Goal: Information Seeking & Learning: Learn about a topic

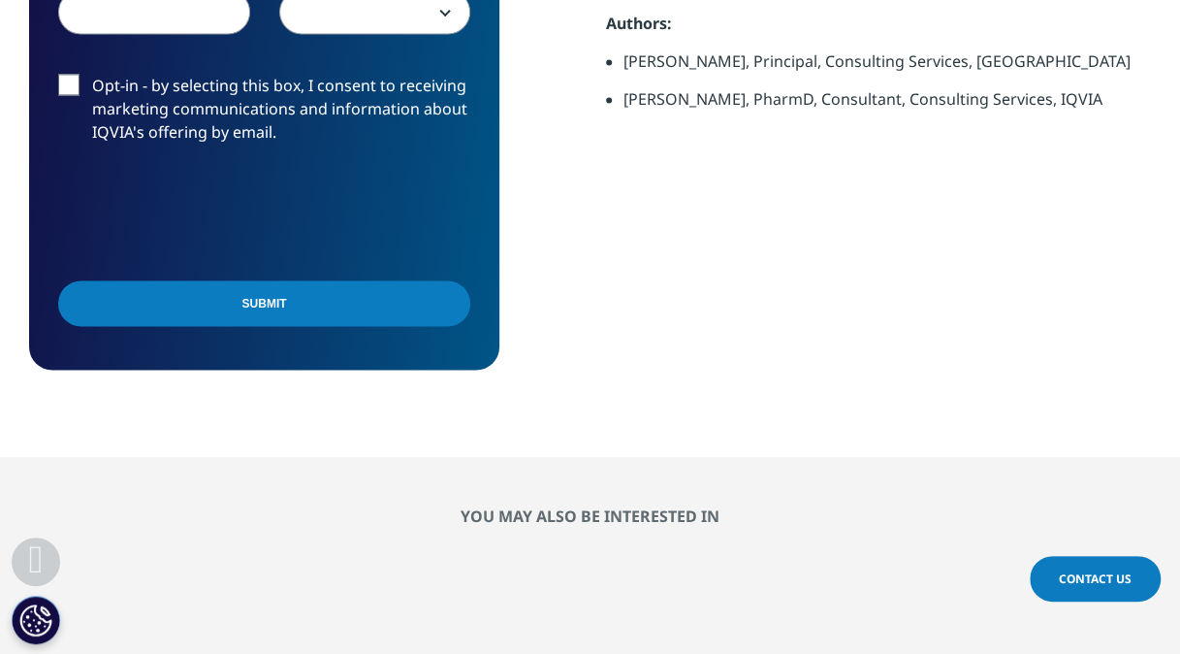
scroll to position [1746, 0]
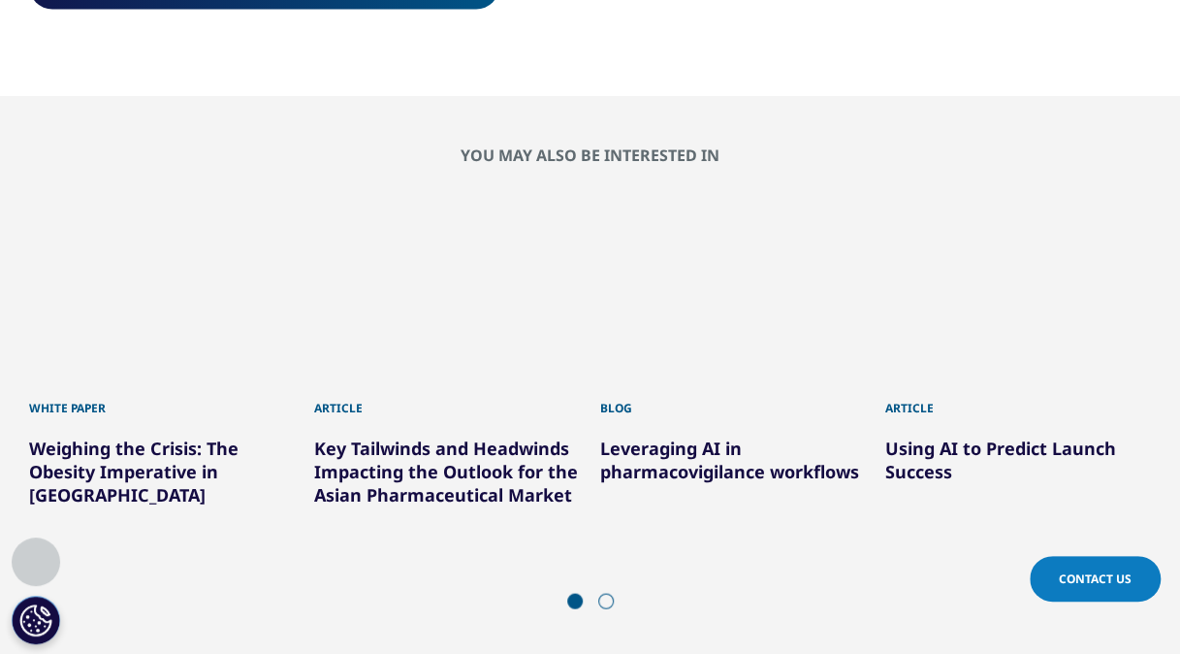
click at [987, 416] on div "Using AI to Predict Launch Success" at bounding box center [1018, 449] width 266 height 66
click at [946, 416] on div "Using AI to Predict Launch Success" at bounding box center [1018, 449] width 266 height 66
click at [1031, 225] on div "4 / 6" at bounding box center [1018, 291] width 266 height 177
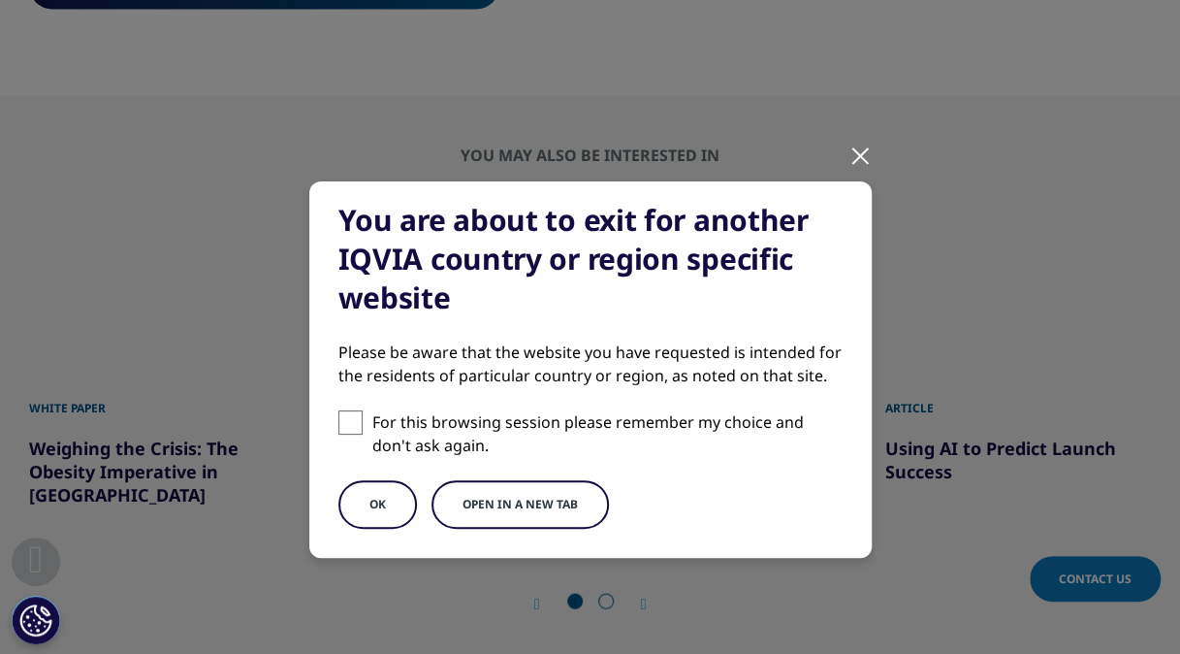
click at [347, 415] on span at bounding box center [350, 422] width 24 height 24
click at [347, 415] on input "For this browsing session please remember my choice and don't ask again." at bounding box center [350, 422] width 24 height 24
checkbox input "true"
click at [491, 502] on button "Open in a new tab" at bounding box center [520, 504] width 177 height 48
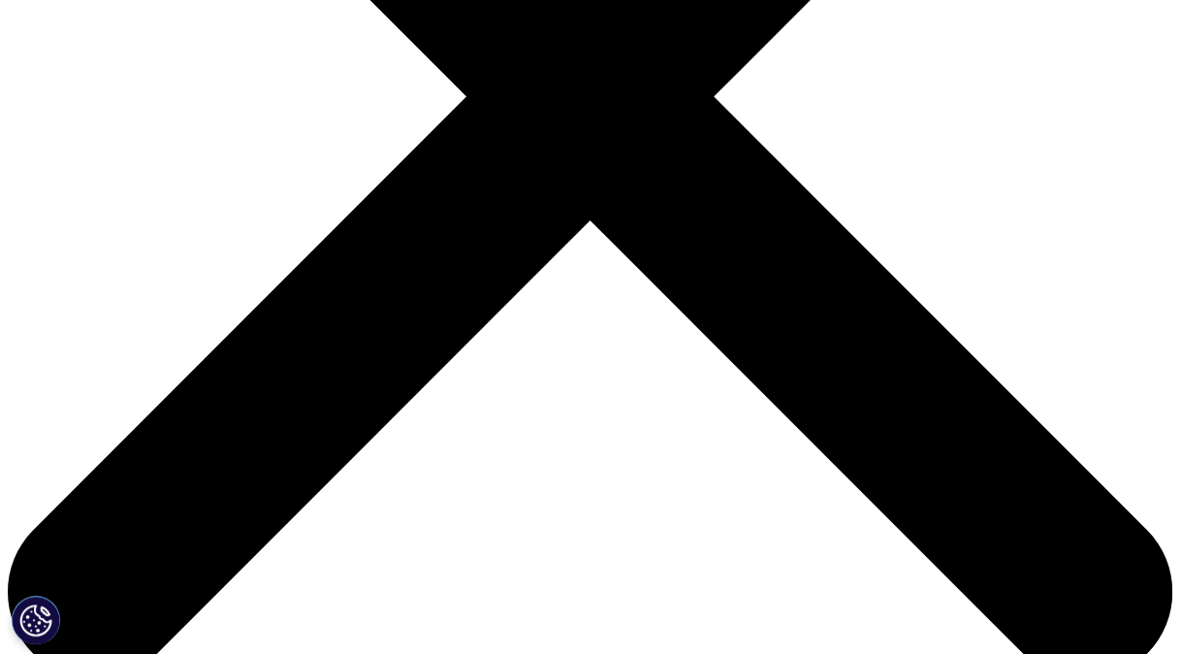
scroll to position [485, 0]
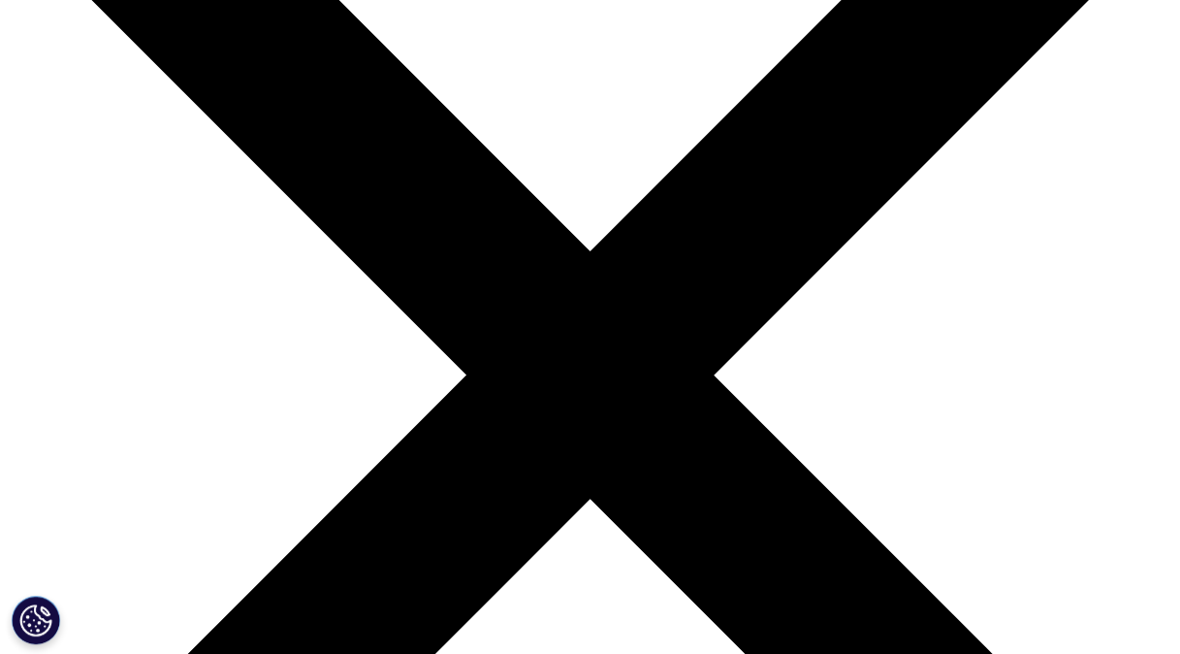
scroll to position [291, 0]
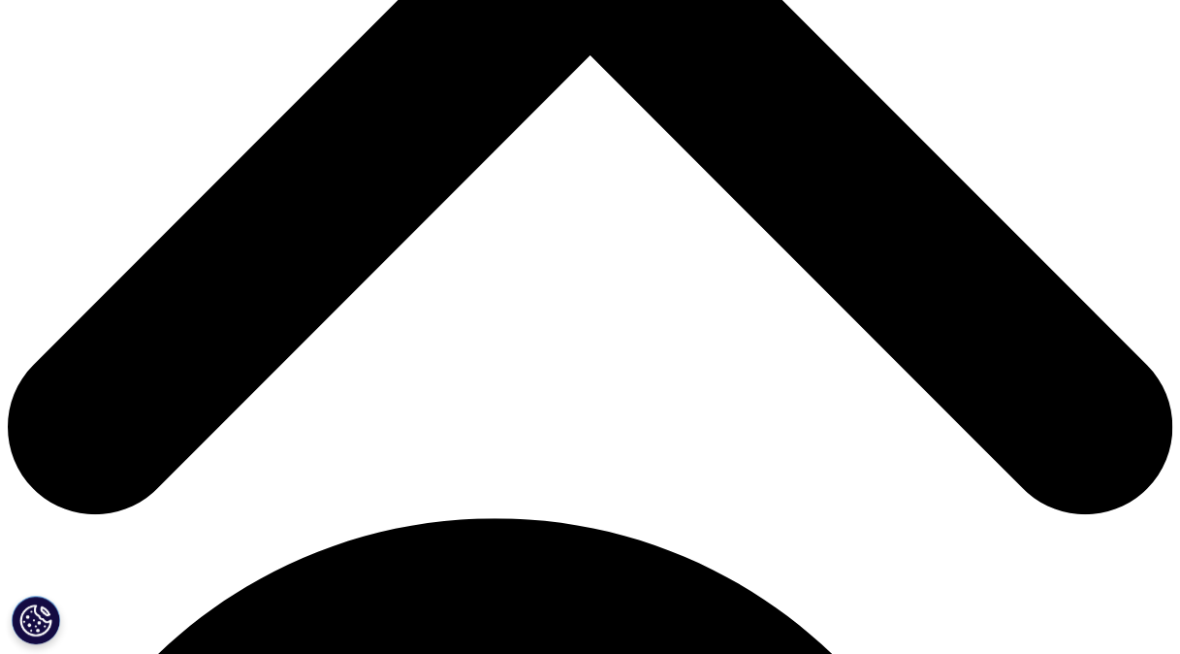
scroll to position [388, 0]
